Goal: Communication & Community: Answer question/provide support

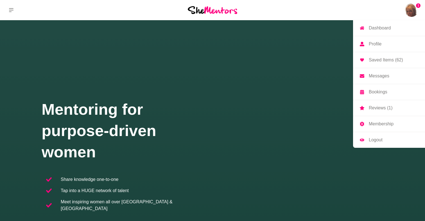
click at [380, 78] on p "Messages" at bounding box center [379, 76] width 21 height 4
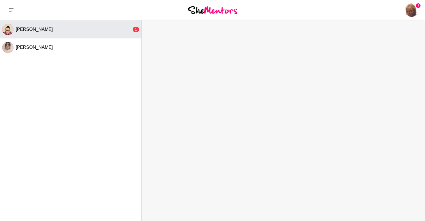
click at [46, 28] on div "[PERSON_NAME]" at bounding box center [74, 30] width 116 height 6
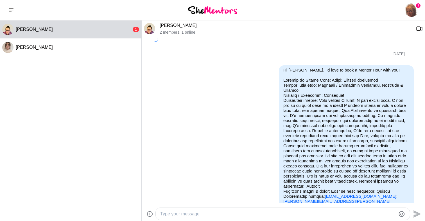
scroll to position [844, 0]
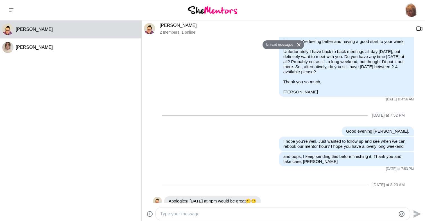
click at [176, 23] on link "[PERSON_NAME]" at bounding box center [178, 25] width 37 height 5
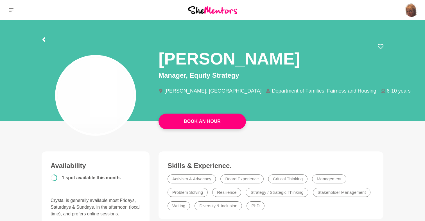
click at [176, 23] on section "[PERSON_NAME] Manager, Equity Strategy [PERSON_NAME], [GEOGRAPHIC_DATA] Departm…" at bounding box center [213, 72] width 360 height 105
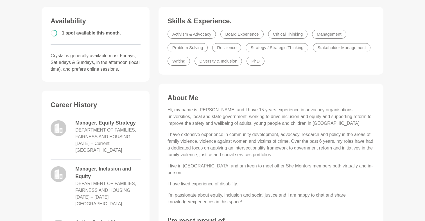
scroll to position [146, 0]
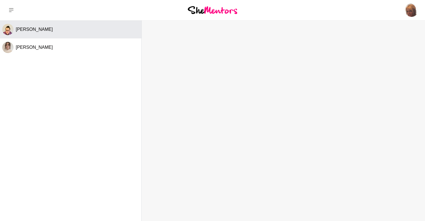
click at [39, 28] on span "[PERSON_NAME]" at bounding box center [34, 29] width 37 height 5
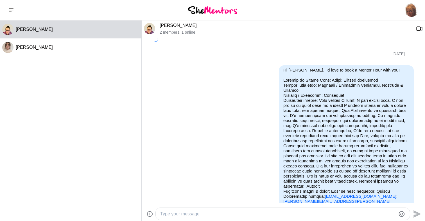
scroll to position [831, 0]
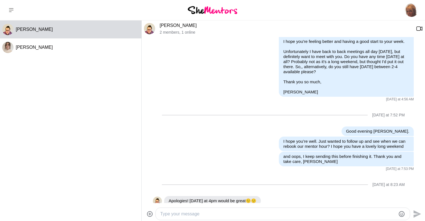
click at [240, 213] on textarea "Type your message" at bounding box center [277, 214] width 235 height 7
type textarea "My apologies [PERSON_NAME], I thought I had replied. I hope you're ok for the c…"
click at [416, 213] on icon "Send" at bounding box center [417, 214] width 8 height 8
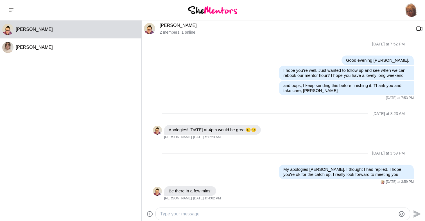
scroll to position [892, 0]
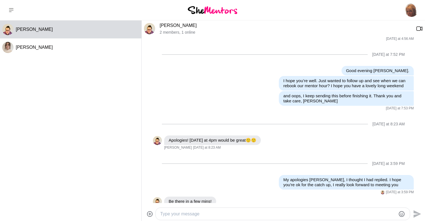
click at [228, 212] on textarea "Type your message" at bounding box center [277, 214] width 235 height 7
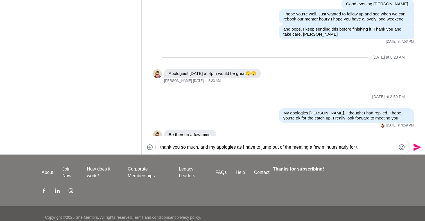
scroll to position [67, 0]
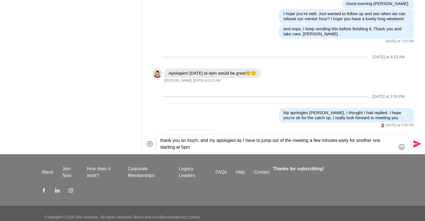
type textarea "thank you so much, and my apologies as I have to jump out of the meeting a few …"
click at [418, 143] on icon "Send" at bounding box center [417, 144] width 8 height 8
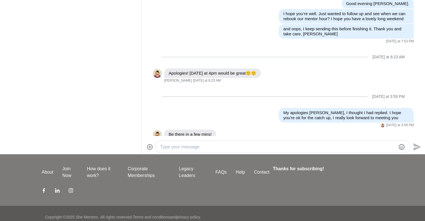
scroll to position [913, 0]
